Goal: Task Accomplishment & Management: Complete application form

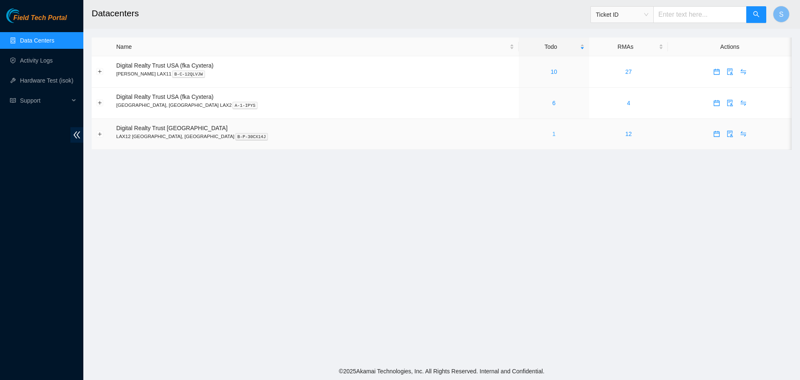
click at [552, 135] on link "1" at bounding box center [553, 133] width 3 height 7
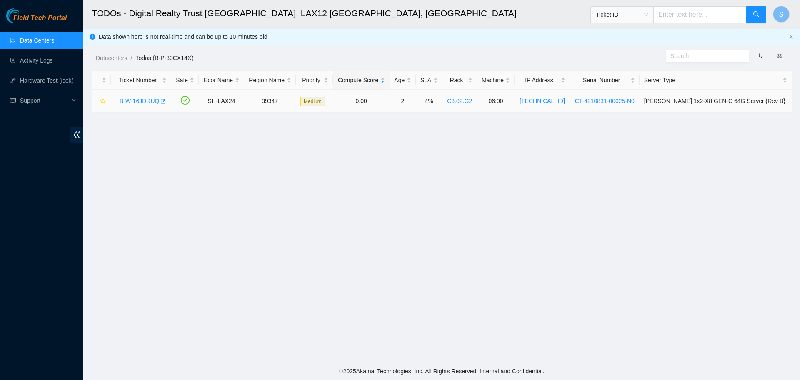
click at [138, 101] on link "B-W-16JDRUQ" at bounding box center [140, 101] width 40 height 7
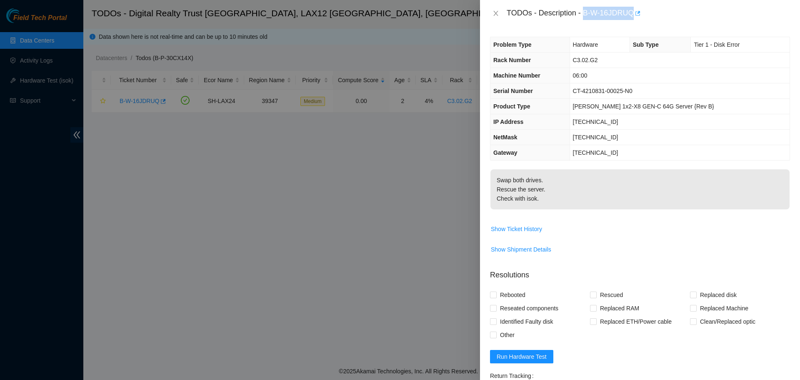
drag, startPoint x: 584, startPoint y: 15, endPoint x: 634, endPoint y: 18, distance: 49.7
click at [634, 18] on div "TODOs - Description - B-W-16JDRUQ" at bounding box center [648, 13] width 283 height 13
copy div "B-W-16JDRUQ"
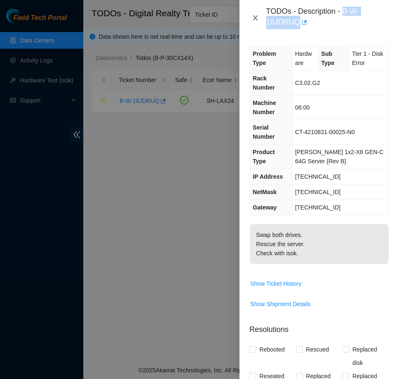
drag, startPoint x: 254, startPoint y: 18, endPoint x: 247, endPoint y: 41, distance: 24.8
click at [254, 18] on icon "close" at bounding box center [255, 18] width 7 height 7
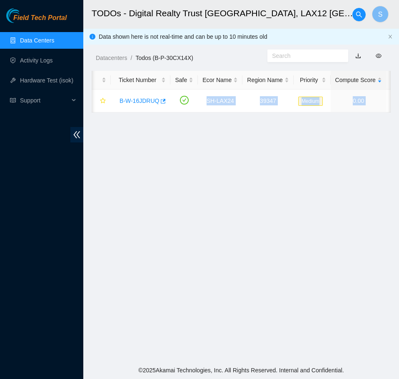
scroll to position [0, 337]
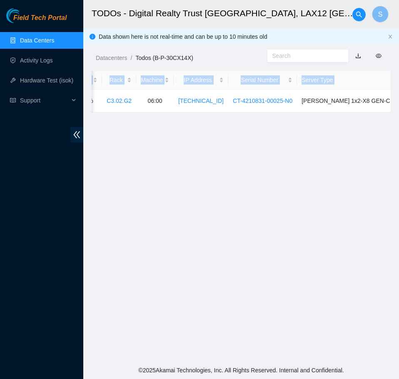
drag, startPoint x: 201, startPoint y: 97, endPoint x: 394, endPoint y: 108, distance: 193.7
click at [394, 108] on main "TODOs - Digital Realty Trust [GEOGRAPHIC_DATA], LAX12 [GEOGRAPHIC_DATA], [GEOGR…" at bounding box center [241, 181] width 316 height 362
copy table "Ticket Number Safe Ecor Name Region Name Priority Compute Score Age SLA Rack Ma…"
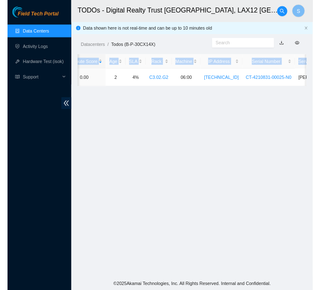
scroll to position [0, 0]
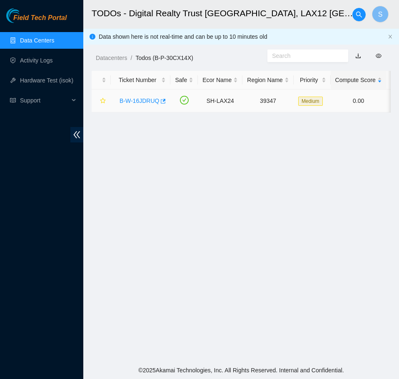
click at [147, 95] on div "B-W-16JDRUQ" at bounding box center [140, 100] width 50 height 13
click at [144, 102] on link "B-W-16JDRUQ" at bounding box center [140, 101] width 40 height 7
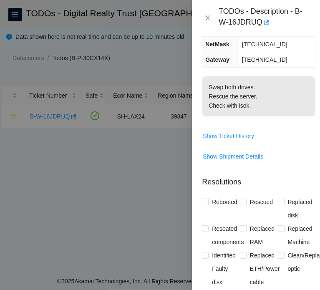
scroll to position [167, 0]
click at [243, 131] on span "Show Ticket History" at bounding box center [228, 135] width 51 height 9
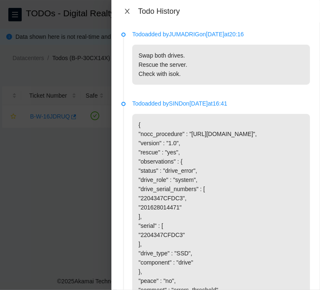
click at [131, 11] on button "Close" at bounding box center [127, 12] width 12 height 8
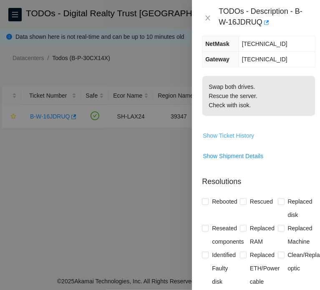
click at [240, 131] on span "Show Ticket History" at bounding box center [228, 135] width 51 height 9
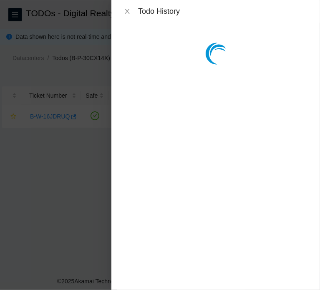
click at [240, 128] on div at bounding box center [160, 145] width 320 height 290
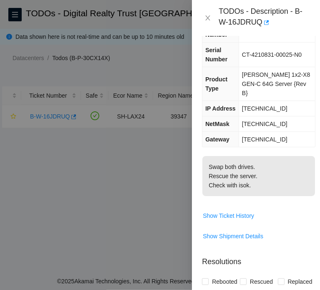
scroll to position [83, 0]
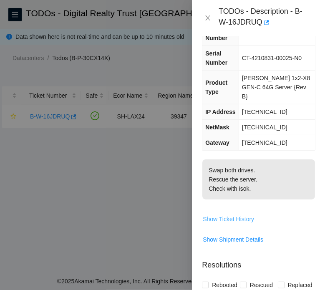
click at [237, 214] on span "Show Ticket History" at bounding box center [228, 218] width 51 height 9
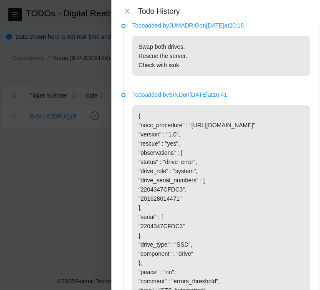
scroll to position [0, 0]
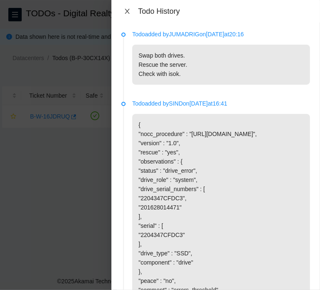
click at [128, 10] on icon "close" at bounding box center [127, 11] width 5 height 5
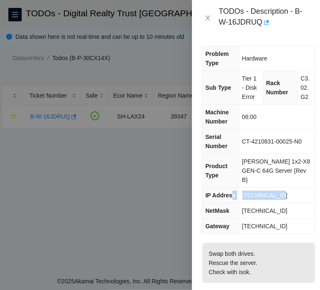
drag, startPoint x: 285, startPoint y: 184, endPoint x: 232, endPoint y: 187, distance: 53.0
click at [232, 188] on tr "IP Address [TECHNICAL_ID]" at bounding box center [258, 195] width 113 height 15
click at [308, 180] on div "Problem Type Hardware Sub Type Tier 1 - Disk Error Rack Number C3.02.G2 Machine…" at bounding box center [258, 140] width 113 height 188
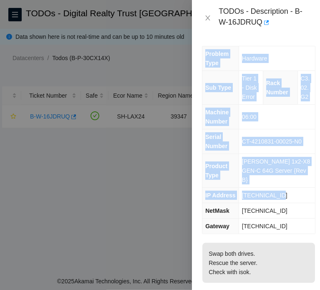
click at [288, 188] on td "[TECHNICAL_ID]" at bounding box center [276, 195] width 76 height 15
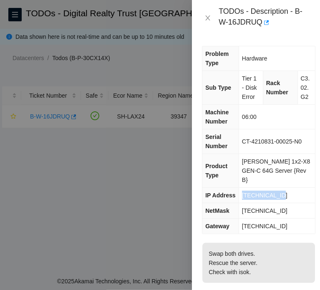
drag, startPoint x: 285, startPoint y: 184, endPoint x: 241, endPoint y: 186, distance: 43.4
click at [241, 188] on td "[TECHNICAL_ID]" at bounding box center [276, 195] width 76 height 15
copy span "[TECHNICAL_ID]"
drag, startPoint x: 292, startPoint y: 199, endPoint x: 242, endPoint y: 200, distance: 50.4
click at [242, 203] on td "[TECHNICAL_ID]" at bounding box center [276, 210] width 76 height 15
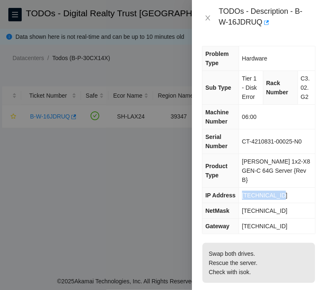
copy span "[TECHNICAL_ID]"
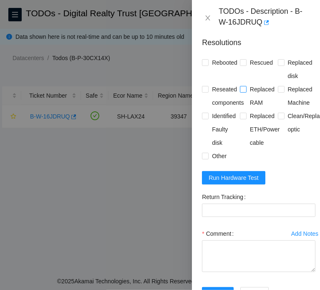
scroll to position [250, 0]
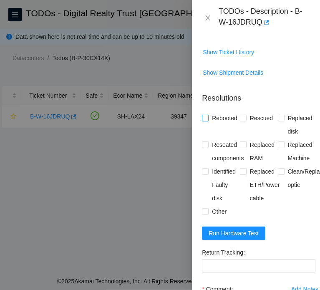
click at [223, 111] on span "Rebooted" at bounding box center [224, 117] width 32 height 13
click at [208, 115] on input "Rebooted" at bounding box center [205, 118] width 6 height 6
checkbox input "true"
click at [224, 142] on span "Reseated components" at bounding box center [227, 151] width 38 height 27
click at [208, 142] on input "Reseated components" at bounding box center [205, 144] width 6 height 6
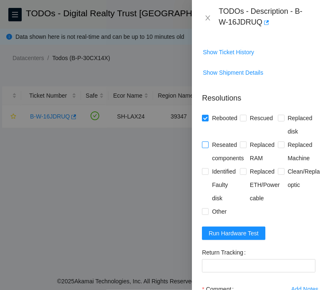
checkbox input "true"
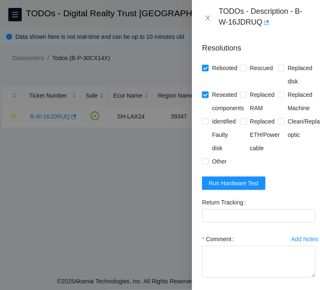
scroll to position [333, 0]
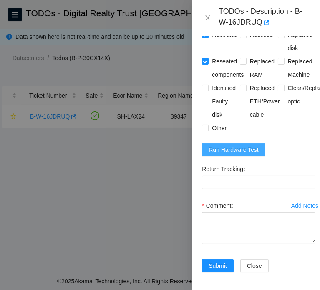
click at [240, 145] on span "Run Hardware Test" at bounding box center [233, 149] width 50 height 9
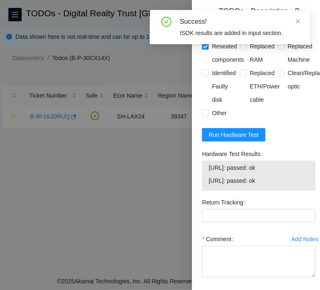
scroll to position [387, 0]
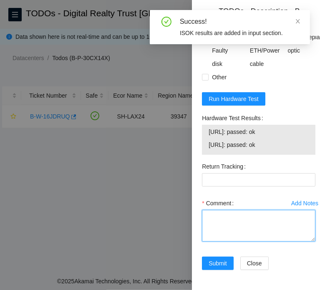
click at [255, 217] on textarea "Comment" at bounding box center [258, 226] width 113 height 32
paste textarea "B-W-16JDRUQ SH-LAX24 39347 Medium 0.00 2 4% C3.02.G2 06:00 [TECHNICAL_ID] CT-42…"
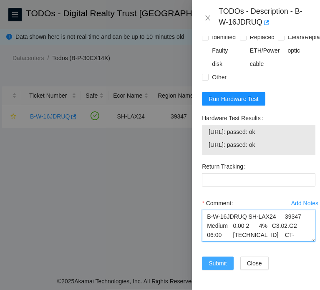
type textarea "B-W-16JDRUQ SH-LAX24 39347 Medium 0.00 2 4% C3.02.G2 06:00 [TECHNICAL_ID] CT-42…"
click at [223, 258] on span "Submit" at bounding box center [217, 262] width 18 height 9
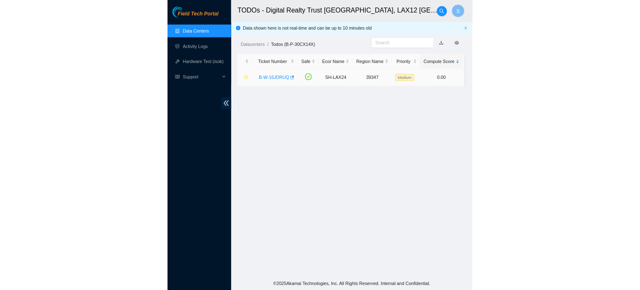
scroll to position [170, 0]
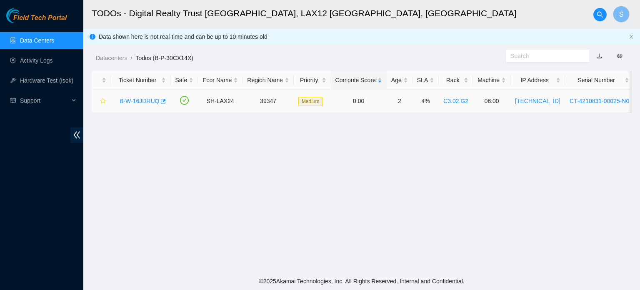
click at [148, 101] on link "B-W-16JDRUQ" at bounding box center [140, 101] width 40 height 7
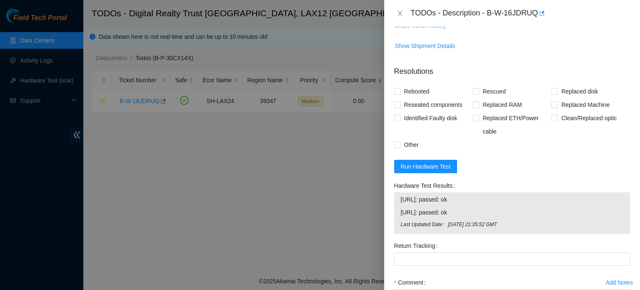
scroll to position [198, 0]
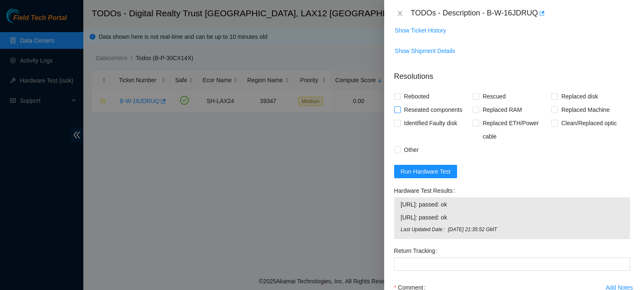
click at [432, 110] on span "Reseated components" at bounding box center [433, 109] width 65 height 13
click at [400, 110] on input "Reseated components" at bounding box center [397, 109] width 6 height 6
checkbox input "true"
click at [421, 97] on span "Rebooted" at bounding box center [417, 96] width 32 height 13
click at [400, 97] on input "Rebooted" at bounding box center [397, 96] width 6 height 6
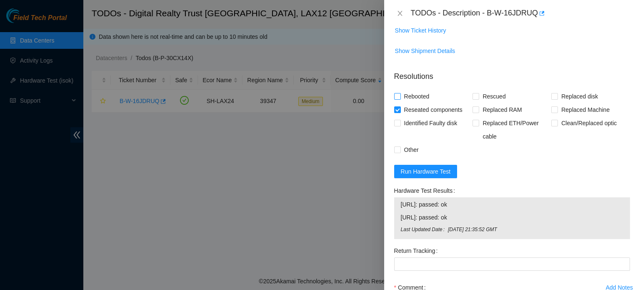
checkbox input "true"
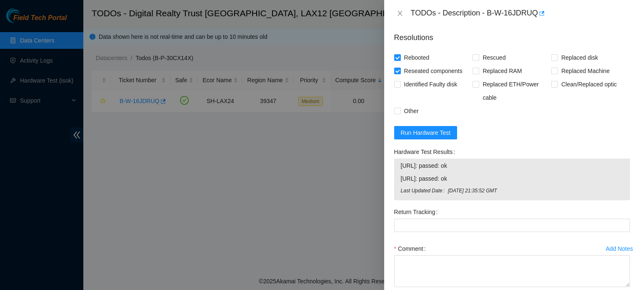
scroll to position [240, 0]
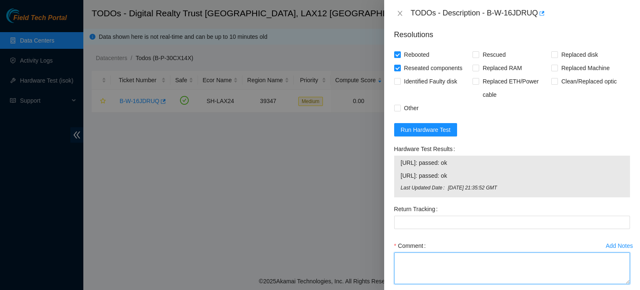
click at [507, 263] on textarea "Comment" at bounding box center [512, 268] width 236 height 32
paste textarea "B-W-16JDRUQ SH-LAX24 39347 Medium 0.00 2 4% C3.02.G2 06:00 [TECHNICAL_ID] CT-42…"
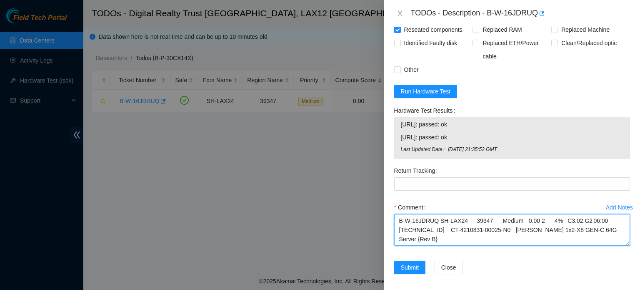
scroll to position [282, 0]
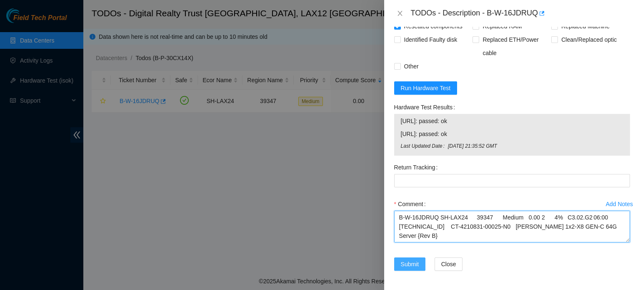
type textarea "B-W-16JDRUQ SH-LAX24 39347 Medium 0.00 2 4% C3.02.G2 06:00 [TECHNICAL_ID] CT-42…"
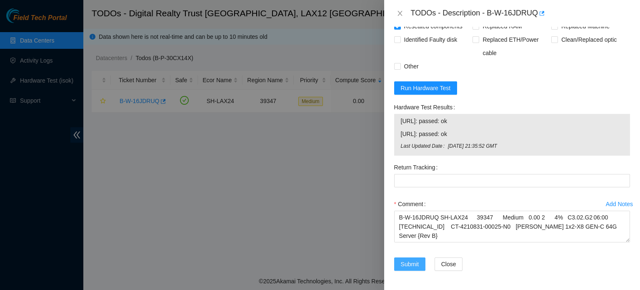
click at [412, 261] on span "Submit" at bounding box center [410, 263] width 18 height 9
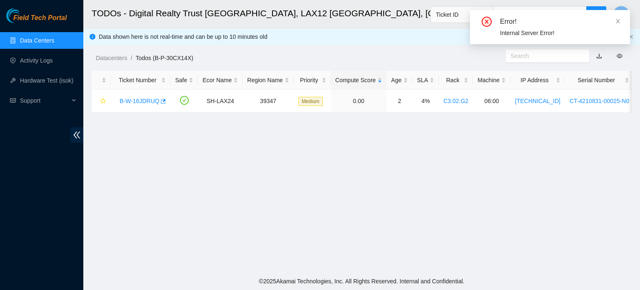
scroll to position [229, 0]
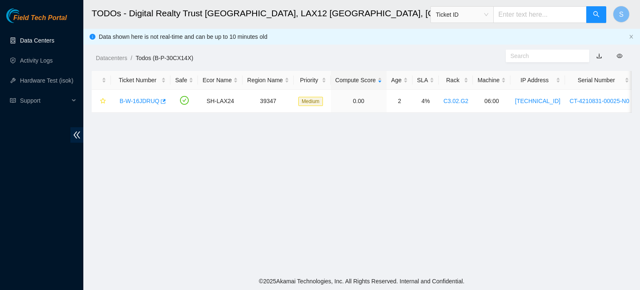
click at [41, 40] on link "Data Centers" at bounding box center [37, 40] width 34 height 7
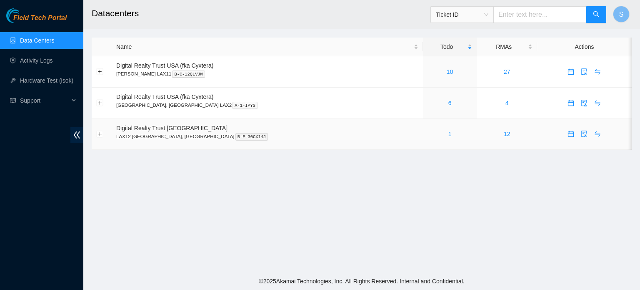
click at [449, 135] on link "1" at bounding box center [450, 133] width 3 height 7
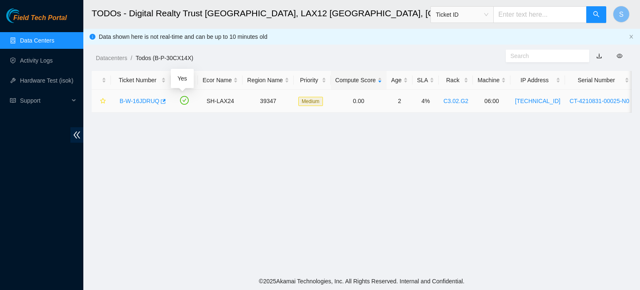
click at [140, 103] on link "B-W-16JDRUQ" at bounding box center [140, 101] width 40 height 7
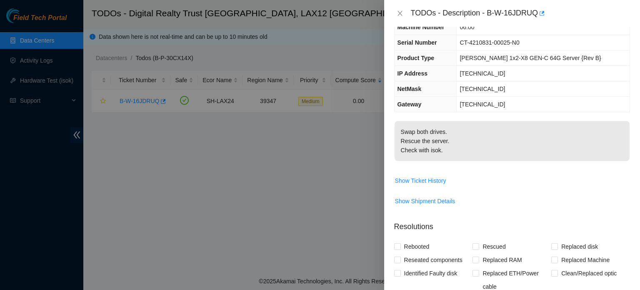
scroll to position [208, 0]
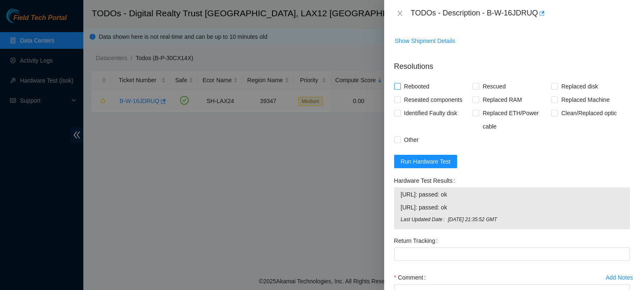
click at [425, 83] on span "Rebooted" at bounding box center [417, 86] width 32 height 13
click at [400, 83] on input "Rebooted" at bounding box center [397, 86] width 6 height 6
checkbox input "true"
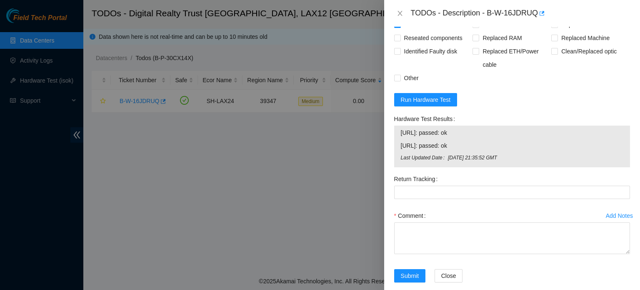
scroll to position [282, 0]
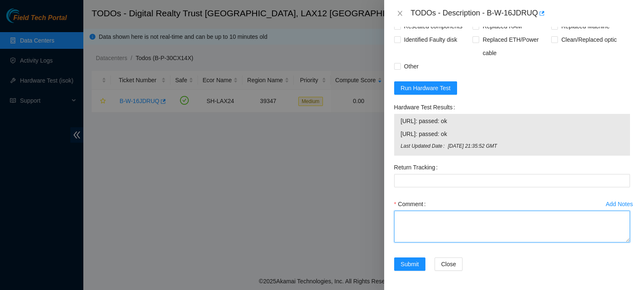
click at [458, 241] on textarea "Comment" at bounding box center [512, 227] width 236 height 32
paste textarea "B-W-16JDRUQ SH-LAX24 39347 Medium 0.00 2 4% C3.02.G2 06:00 [TECHNICAL_ID] CT-42…"
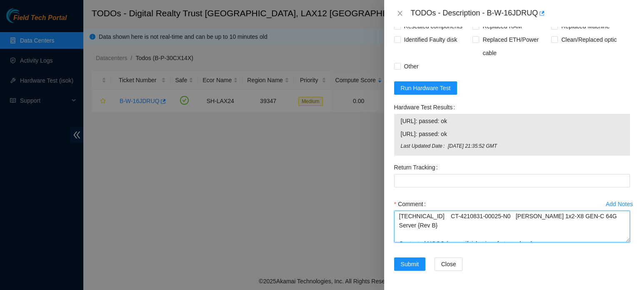
scroll to position [0, 0]
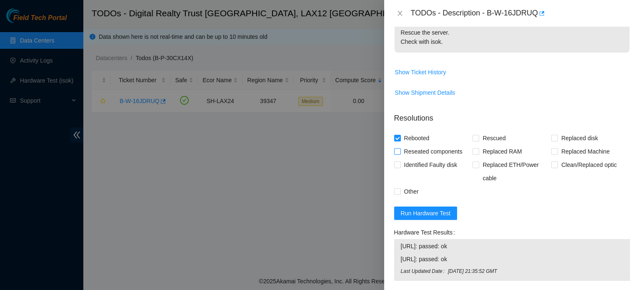
type textarea "B-W-16JDRUQ SH-LAX24 39347 Medium 0.00 2 4% C3.02.G2 06:00 [TECHNICAL_ID] CT-42…"
click at [424, 149] on span "Reseated components" at bounding box center [433, 151] width 65 height 13
click at [400, 149] on input "Reseated components" at bounding box center [397, 151] width 6 height 6
checkbox input "true"
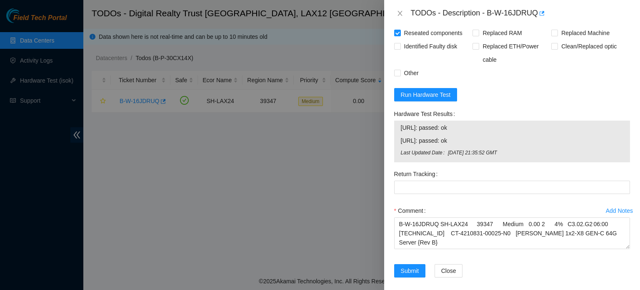
scroll to position [282, 0]
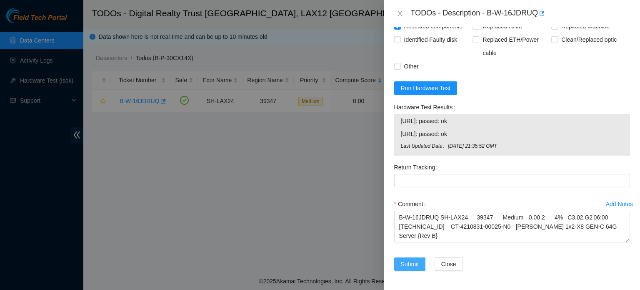
click at [418, 266] on span "Submit" at bounding box center [410, 263] width 18 height 9
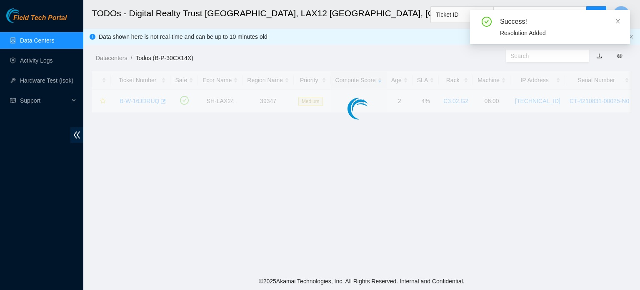
scroll to position [229, 0]
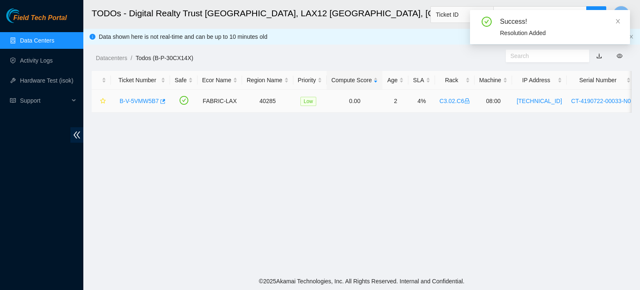
click at [133, 103] on link "B-V-5VMW5B7" at bounding box center [139, 101] width 39 height 7
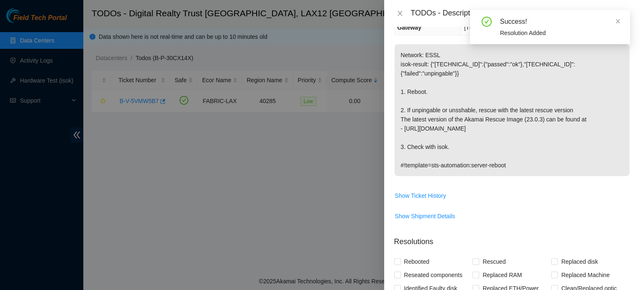
scroll to position [95, 0]
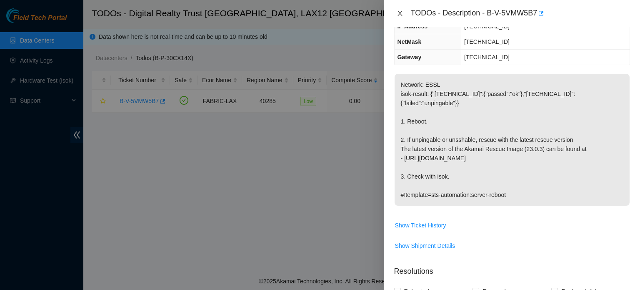
click at [399, 15] on icon "close" at bounding box center [400, 13] width 5 height 5
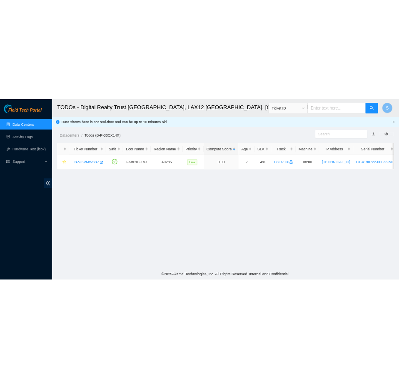
scroll to position [123, 0]
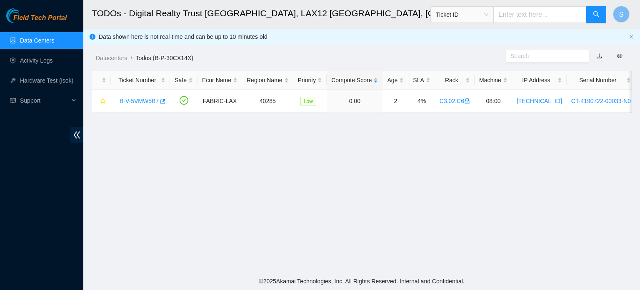
click at [35, 40] on link "Data Centers" at bounding box center [37, 40] width 34 height 7
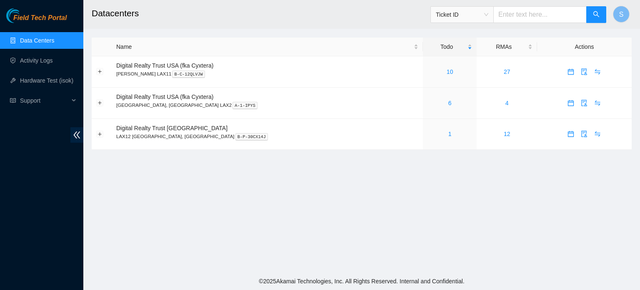
click at [323, 21] on h2 "Datacenters" at bounding box center [310, 13] width 436 height 27
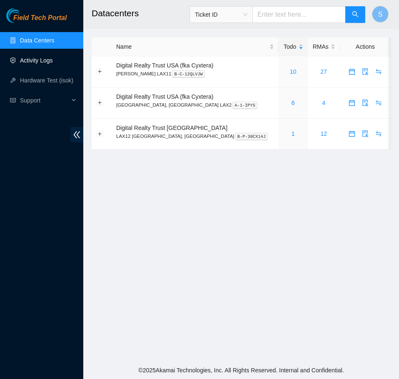
click at [51, 64] on link "Activity Logs" at bounding box center [36, 60] width 33 height 7
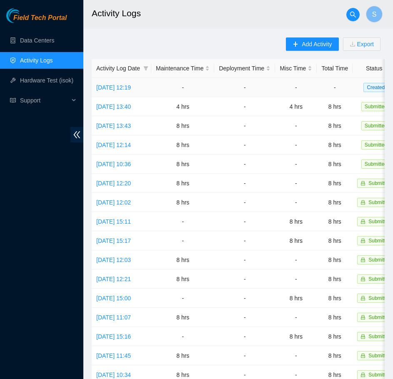
click at [136, 91] on td "Mon, 22 Sep 2025 12:19" at bounding box center [122, 87] width 60 height 19
click at [131, 87] on link "Mon, 22 Sep 2025 12:19" at bounding box center [113, 87] width 35 height 7
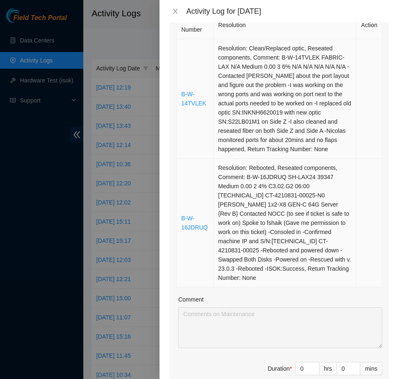
scroll to position [167, 0]
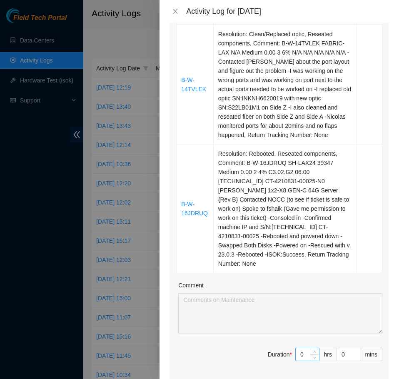
click at [296, 289] on input "0" at bounding box center [307, 354] width 23 height 13
type input "7"
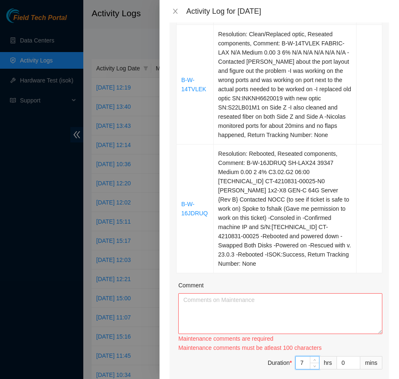
type input "0"
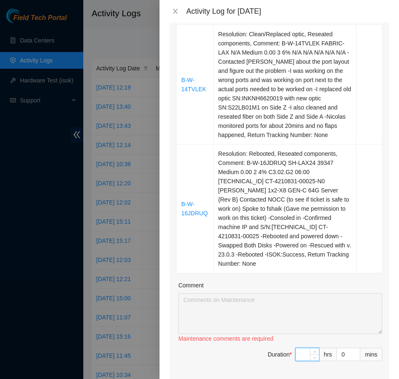
type input "8"
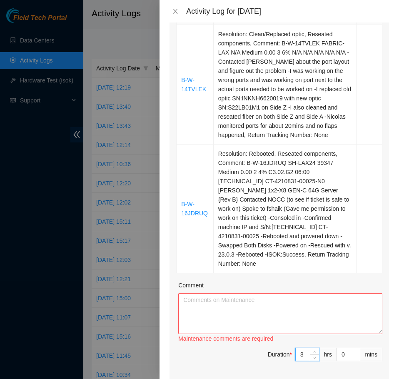
type input "8"
click at [296, 289] on textarea "Comment" at bounding box center [280, 313] width 204 height 41
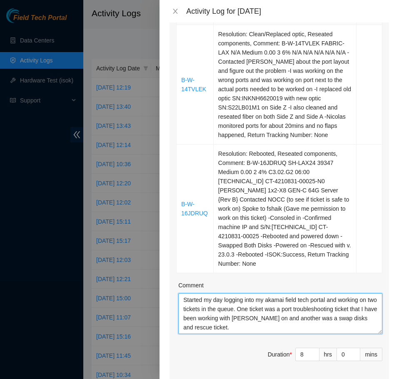
type textarea "Started my day logging into my akamai field tech portal and working on two tick…"
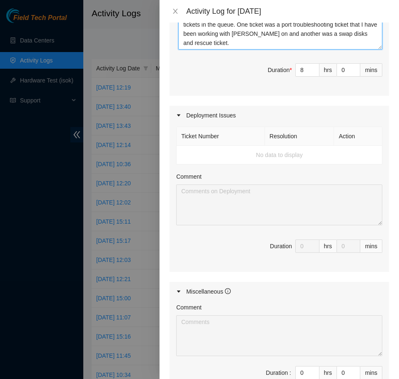
scroll to position [542, 0]
